Goal: Information Seeking & Learning: Learn about a topic

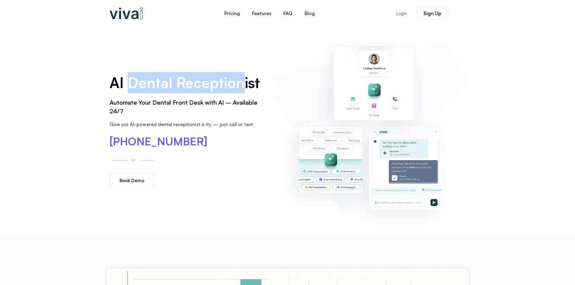
drag, startPoint x: 130, startPoint y: 85, endPoint x: 241, endPoint y: 81, distance: 111.1
click at [241, 81] on h1 "AI Dental Receptionist" at bounding box center [187, 82] width 156 height 21
click at [373, 62] on img at bounding box center [369, 130] width 191 height 195
click at [370, 74] on img at bounding box center [369, 130] width 191 height 195
click at [181, 71] on div "AI Dental Receptionist Automate Your Dental Front Desk with AI – Available 24/7…" at bounding box center [187, 130] width 162 height 122
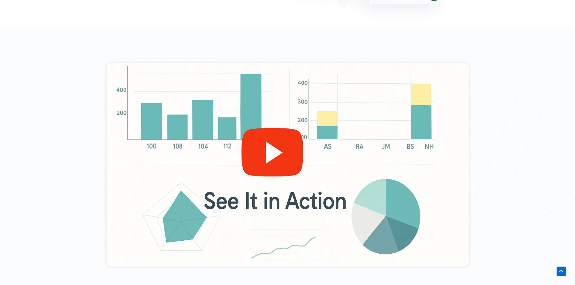
scroll to position [241, 0]
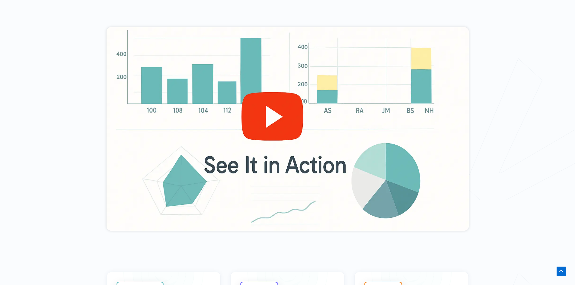
click at [266, 129] on div at bounding box center [287, 129] width 362 height 204
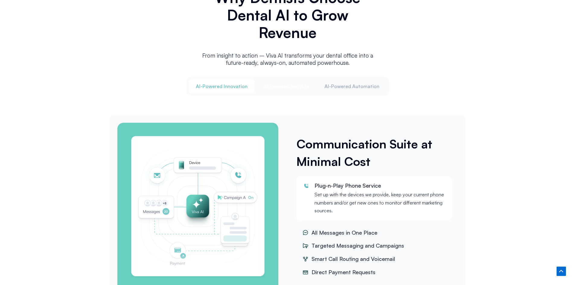
scroll to position [722, 0]
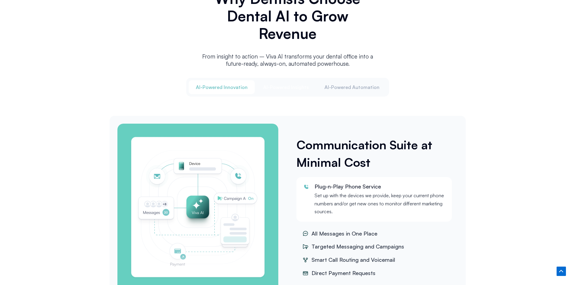
click at [291, 89] on span "Al-Powered Insights" at bounding box center [286, 87] width 46 height 7
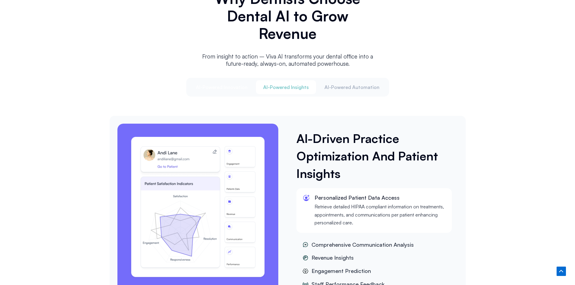
click at [227, 92] on button "Al-Powered Innovation" at bounding box center [222, 87] width 66 height 14
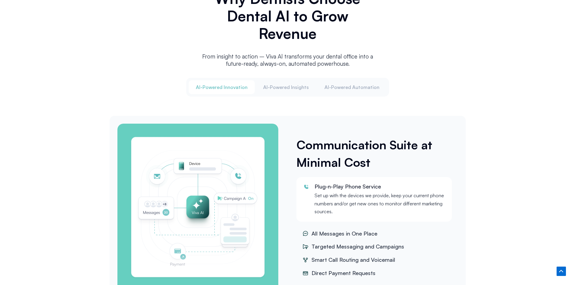
click at [353, 94] on div "Al-Powered Innovation Al-Powered Insights Al-Powered Automation" at bounding box center [287, 87] width 203 height 19
click at [350, 91] on button "Al-Powered Automation" at bounding box center [351, 87] width 69 height 14
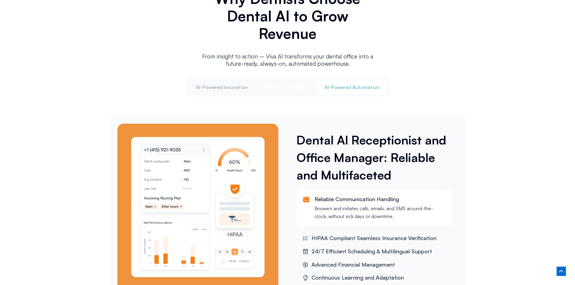
click at [283, 87] on span "Al-Powered Insights" at bounding box center [286, 87] width 46 height 7
